Goal: Use online tool/utility

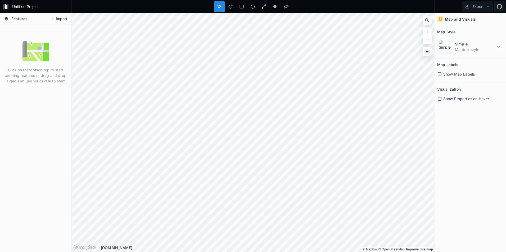
click at [63, 21] on button "Import" at bounding box center [58, 19] width 23 height 8
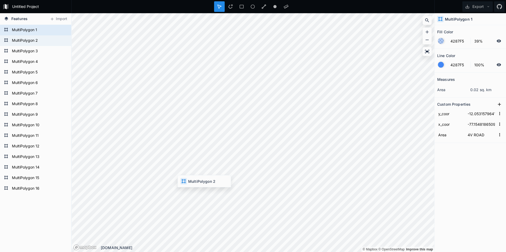
type input "-12.052720788219817"
type input "-77.15437624675324"
type input "4F ROAD"
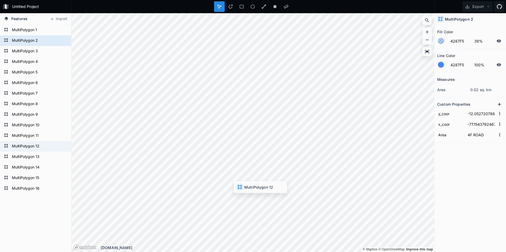
type input "-12.0542217784"
type input "-77.1518376838"
type input "3E ROAD"
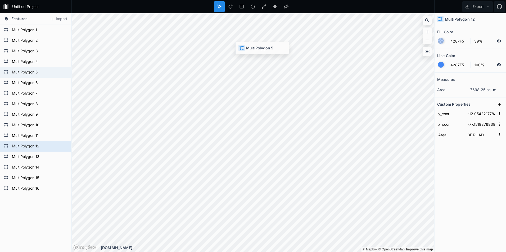
type input "-12.051558621054262"
type input "-77.15330256824554"
type input "4A//4B ROAD"
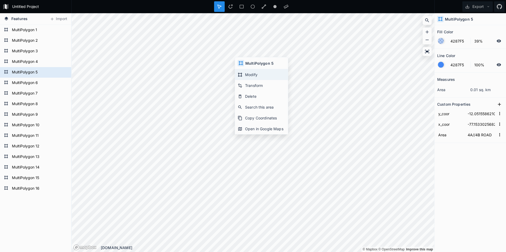
click at [260, 73] on div "Modify" at bounding box center [261, 74] width 53 height 11
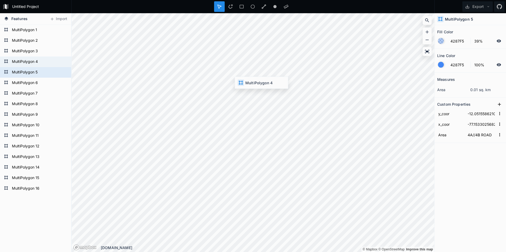
type input "-12.051993999617695"
type input "-77.15373624622369"
type input "4C//4D ROAD"
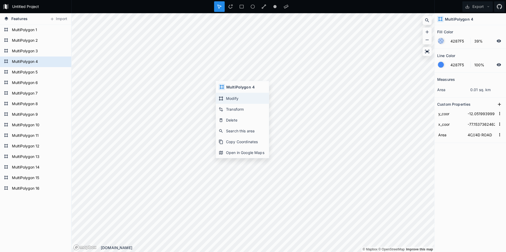
click at [233, 98] on div "Modify" at bounding box center [242, 98] width 53 height 11
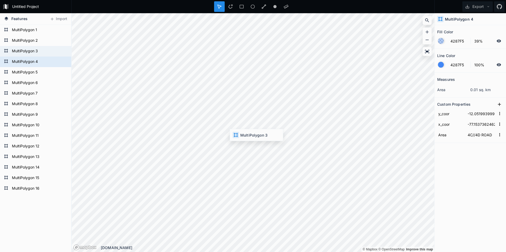
type input "-12.052379542961559"
type input "-77.15410513358438"
type input "4E ROAD"
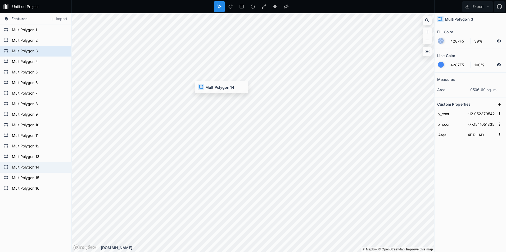
type input "-12.0533432263"
type input "-77.1510958956"
type input "3A//3B ROAD"
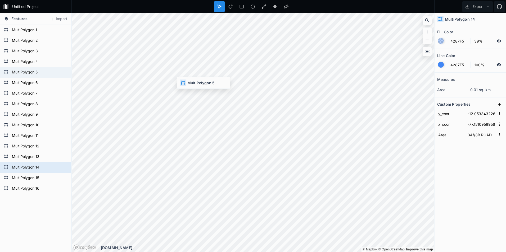
type input "-12.051558621054262"
type input "-77.15330256824554"
type input "4A//4B ROAD"
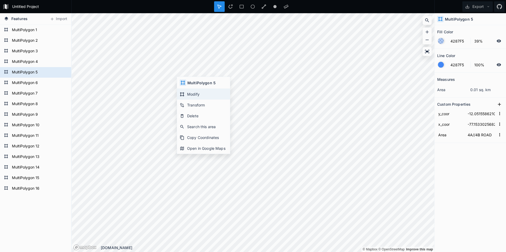
click at [189, 92] on div "Modify" at bounding box center [203, 94] width 53 height 11
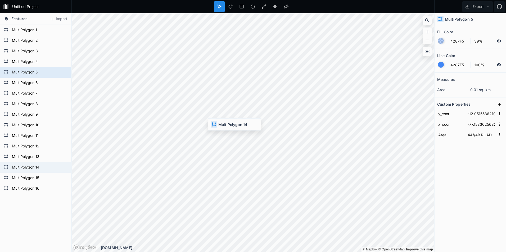
type input "-12.0533432263"
type input "-77.1510958956"
type input "3A//3B ROAD"
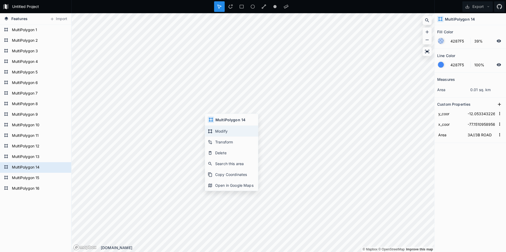
click at [221, 134] on div "Modify" at bounding box center [231, 131] width 53 height 11
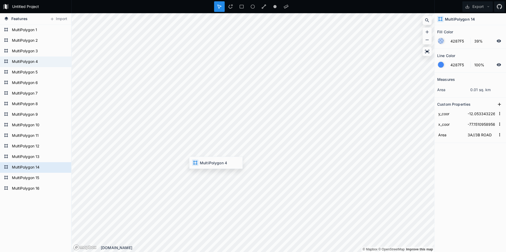
type input "-12.051993999617695"
type input "-77.15373624622369"
type input "4C//4D ROAD"
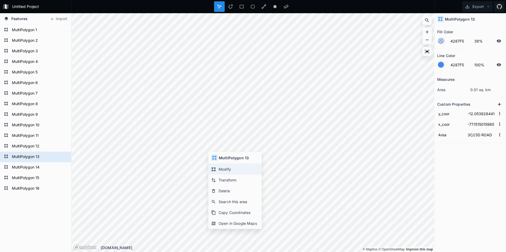
click at [218, 167] on div "Modify" at bounding box center [235, 169] width 53 height 11
click at [261, 5] on div at bounding box center [264, 6] width 11 height 11
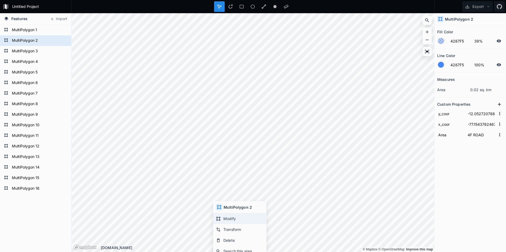
click at [230, 217] on div "Modify" at bounding box center [239, 219] width 53 height 11
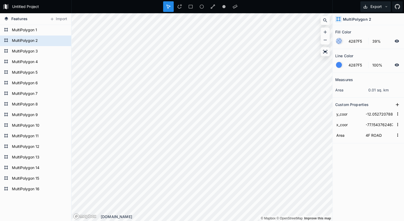
click at [388, 6] on icon at bounding box center [387, 7] width 4 height 4
click at [377, 32] on div "Export as .geojson" at bounding box center [375, 30] width 53 height 11
